Goal: Information Seeking & Learning: Check status

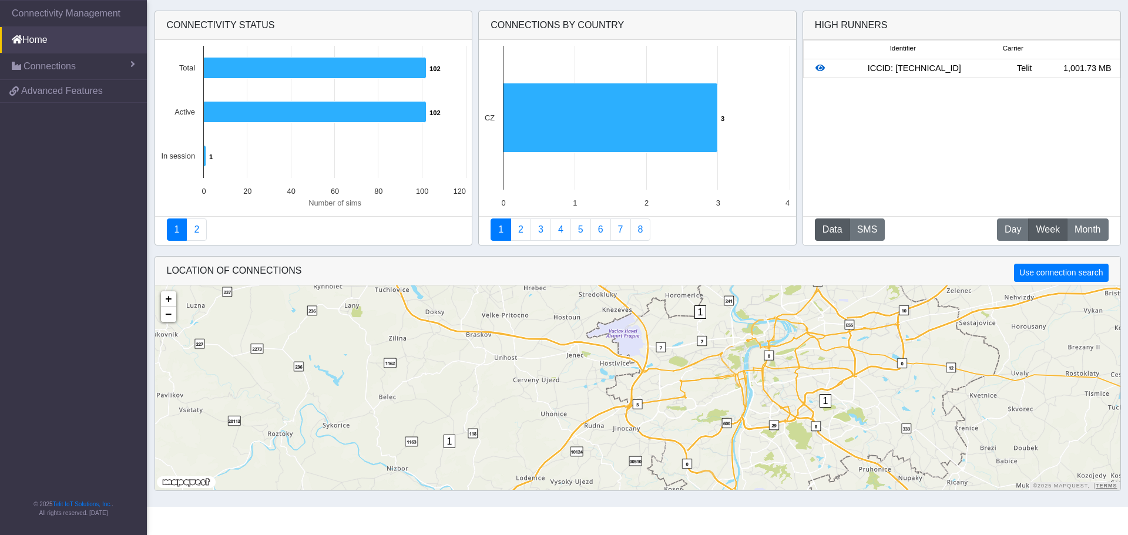
click at [817, 68] on icon at bounding box center [820, 68] width 9 height 8
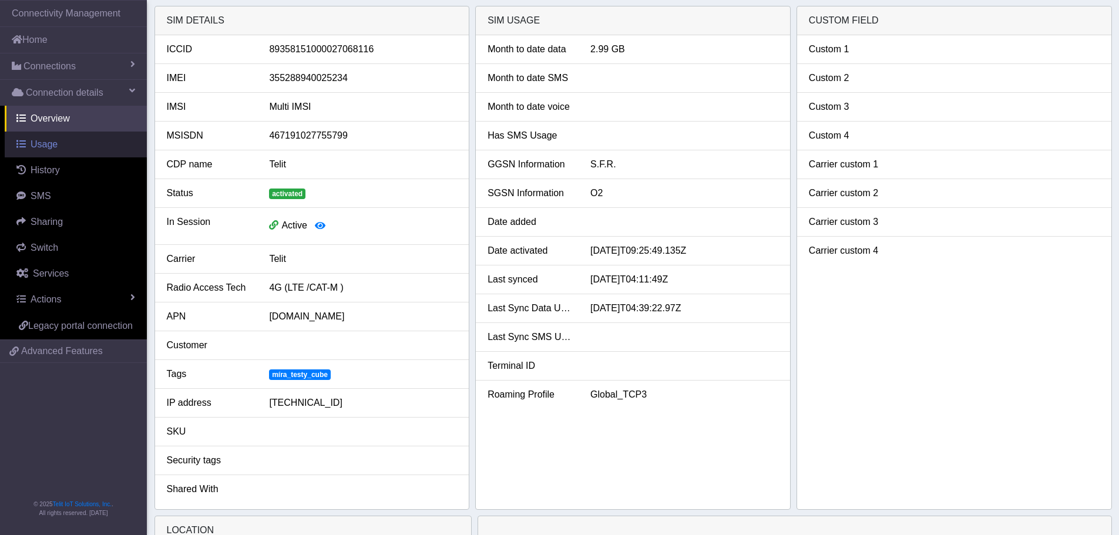
click at [52, 144] on span "Usage" at bounding box center [44, 144] width 27 height 10
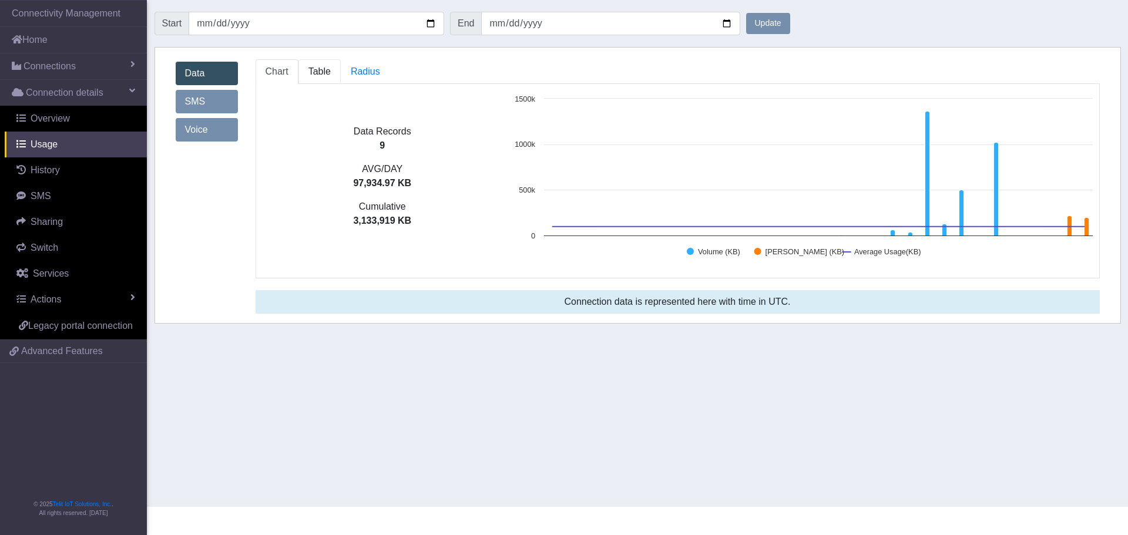
click at [323, 80] on link "Table" at bounding box center [320, 71] width 42 height 25
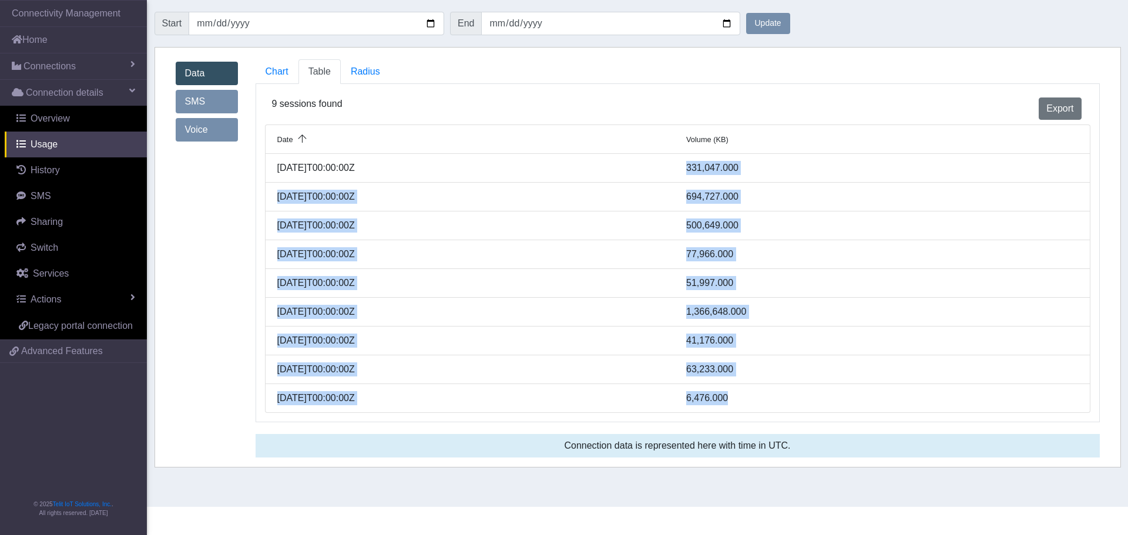
drag, startPoint x: 687, startPoint y: 166, endPoint x: 785, endPoint y: 406, distance: 259.0
click at [785, 406] on ul "Date Volume (KB) [DATE]T00:00:00Z 331,047.000 [DATE]T00:00:00Z 694,727.000 [DAT…" at bounding box center [678, 269] width 826 height 289
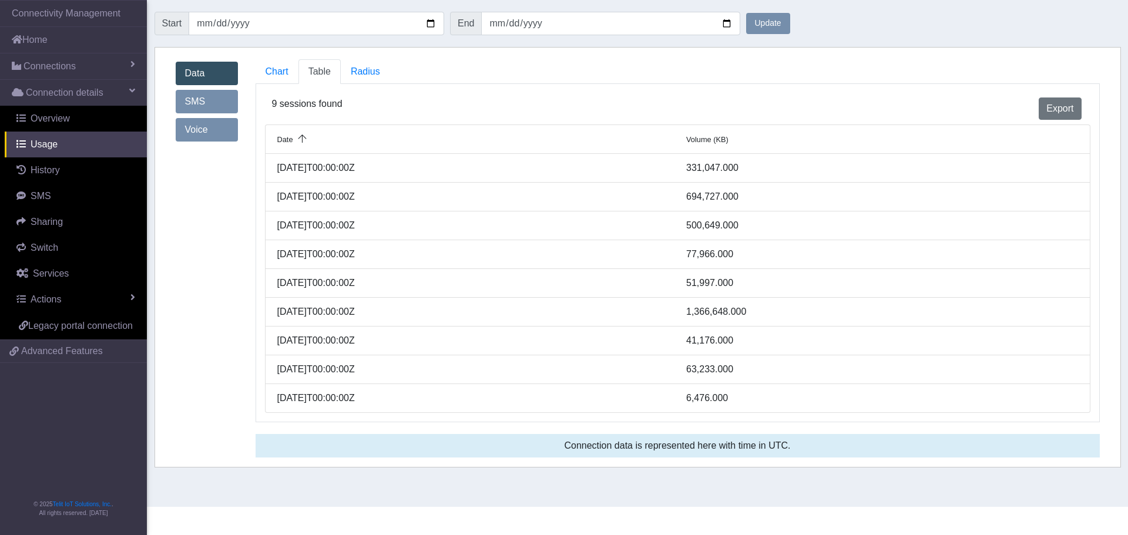
click at [442, 162] on div "[DATE]T00:00:00Z" at bounding box center [474, 168] width 410 height 14
click at [360, 76] on span "Radius" at bounding box center [365, 71] width 29 height 10
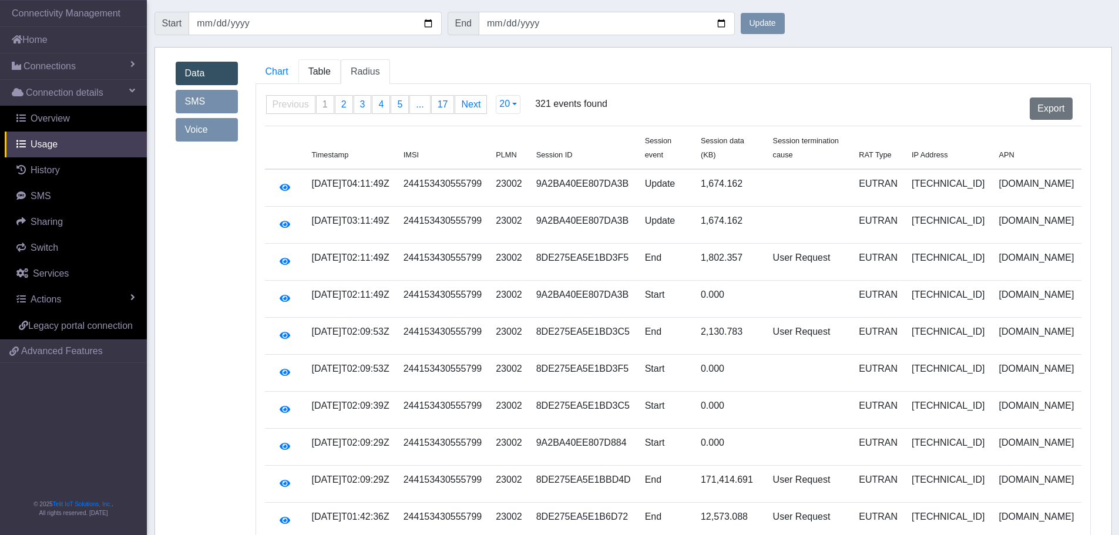
click at [326, 76] on span "Table" at bounding box center [319, 71] width 22 height 10
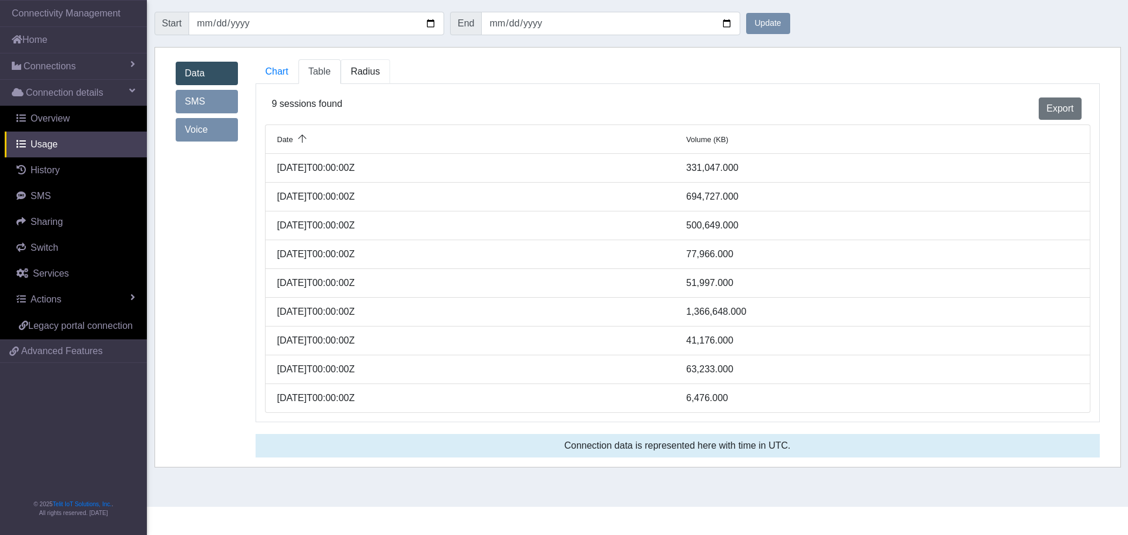
click at [354, 72] on span "Radius" at bounding box center [365, 71] width 29 height 10
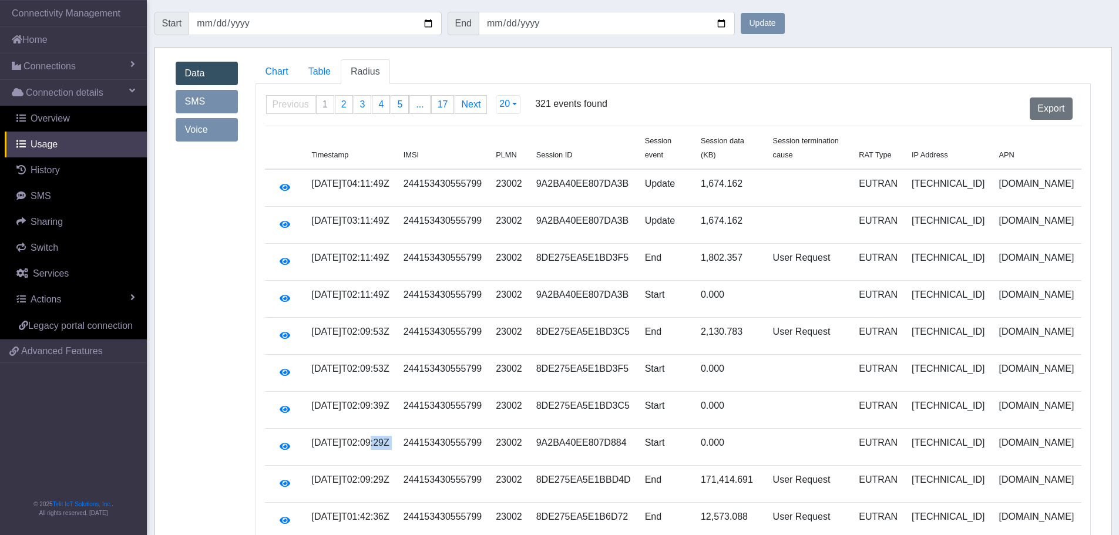
drag, startPoint x: 369, startPoint y: 428, endPoint x: 389, endPoint y: 415, distance: 23.8
click at [421, 429] on tr "[DATE]T02:09:29Z 244153430555799 23002 9A2BA40EE807D884 Start 0.000 EUTRAN [TEC…" at bounding box center [673, 447] width 817 height 37
drag, startPoint x: 371, startPoint y: 390, endPoint x: 415, endPoint y: 390, distance: 44.1
click at [417, 392] on tr "[DATE]T02:09:39Z 244153430555799 23002 8DE275EA5E1BD3C5 Start 0.000 EUTRAN [TEC…" at bounding box center [673, 410] width 817 height 37
drag, startPoint x: 370, startPoint y: 355, endPoint x: 401, endPoint y: 347, distance: 32.4
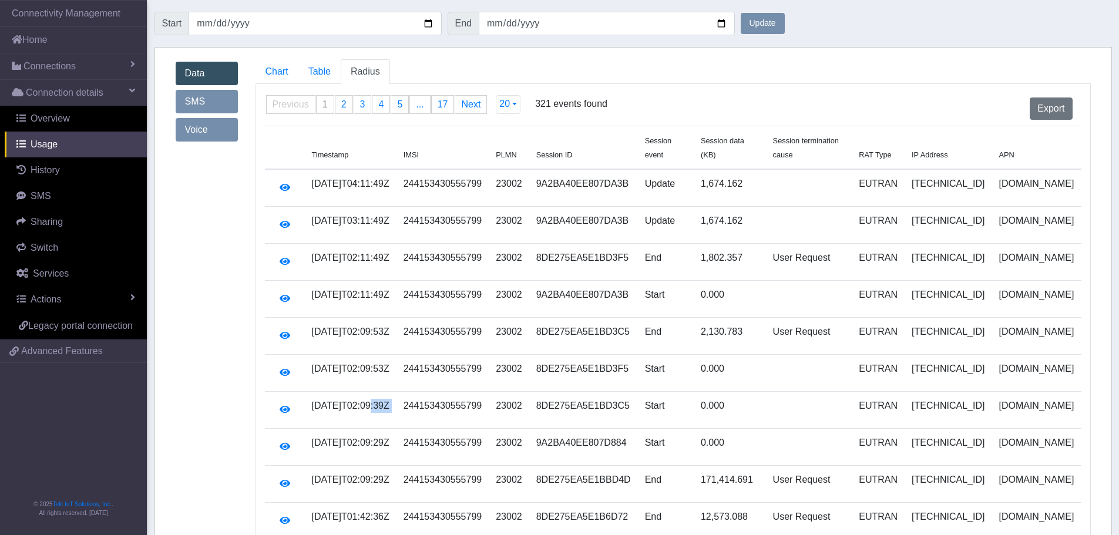
click at [397, 355] on td "[DATE]T02:09:53Z" at bounding box center [351, 373] width 92 height 37
drag, startPoint x: 368, startPoint y: 206, endPoint x: 419, endPoint y: 208, distance: 50.6
click at [419, 208] on tr "[DATE]T03:11:49Z 244153430555799 23002 9A2BA40EE807DA3B Update 1,674.162 EUTRAN…" at bounding box center [673, 225] width 817 height 37
drag, startPoint x: 370, startPoint y: 169, endPoint x: 398, endPoint y: 167, distance: 28.2
click at [394, 169] on td "[DATE]T04:11:49Z" at bounding box center [351, 188] width 92 height 38
